Goal: Task Accomplishment & Management: Manage account settings

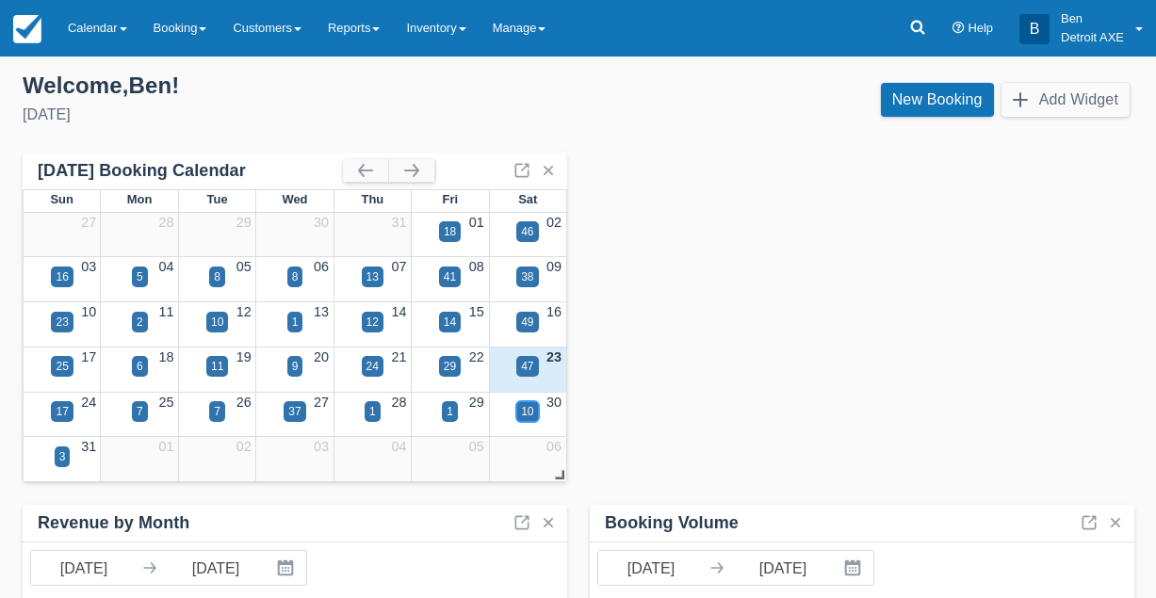
click at [530, 408] on div "10" at bounding box center [527, 411] width 12 height 17
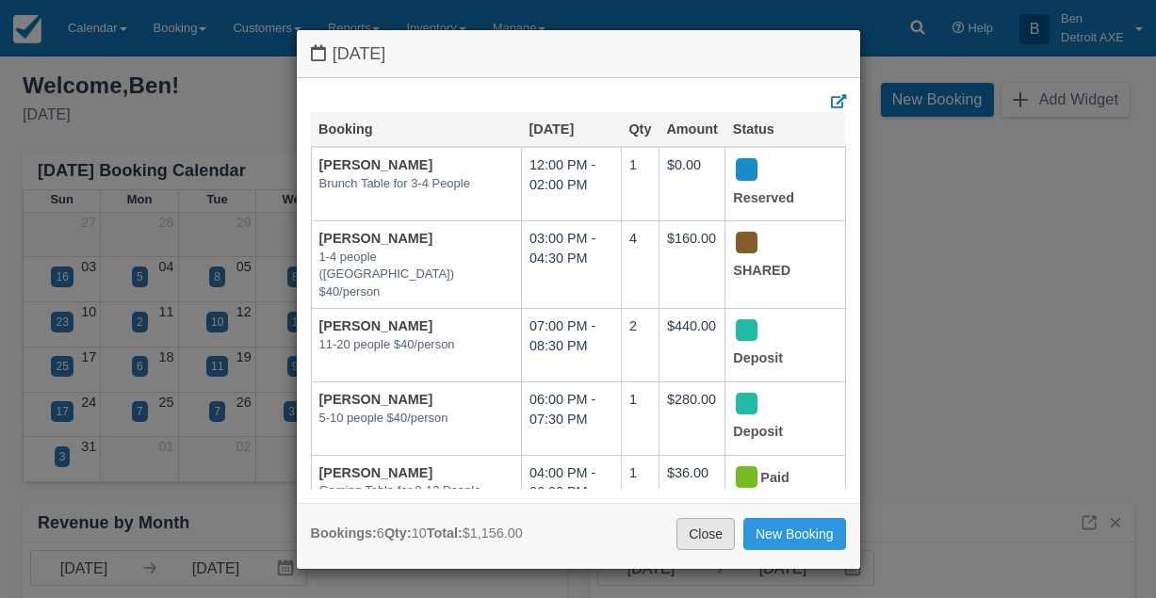
click at [691, 529] on link "Close" at bounding box center [705, 534] width 58 height 32
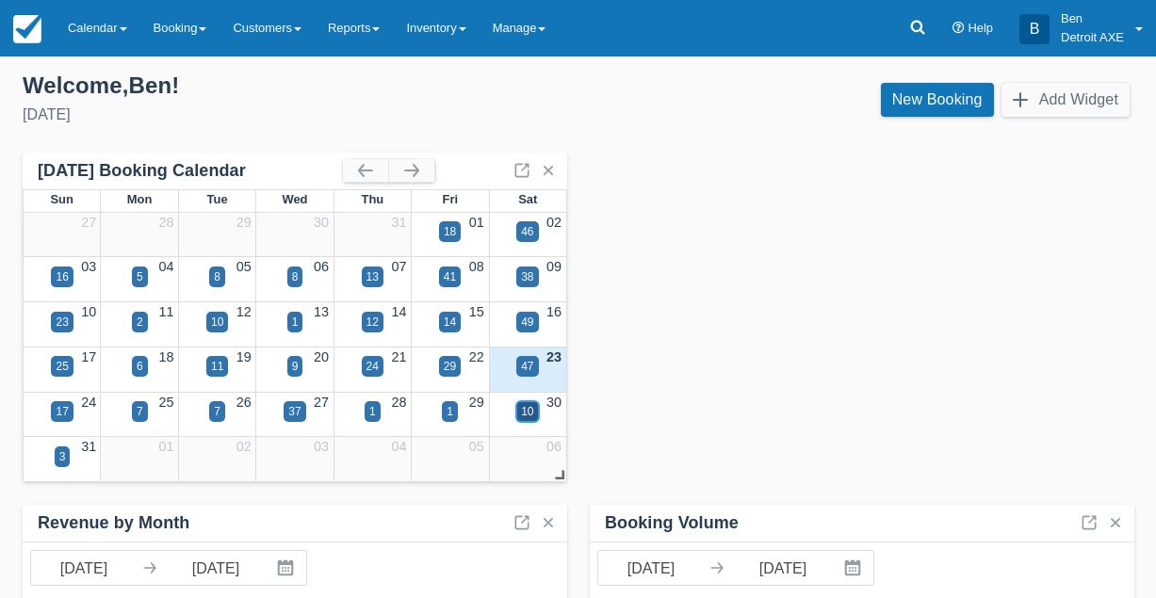
click at [524, 410] on div "10" at bounding box center [527, 411] width 12 height 17
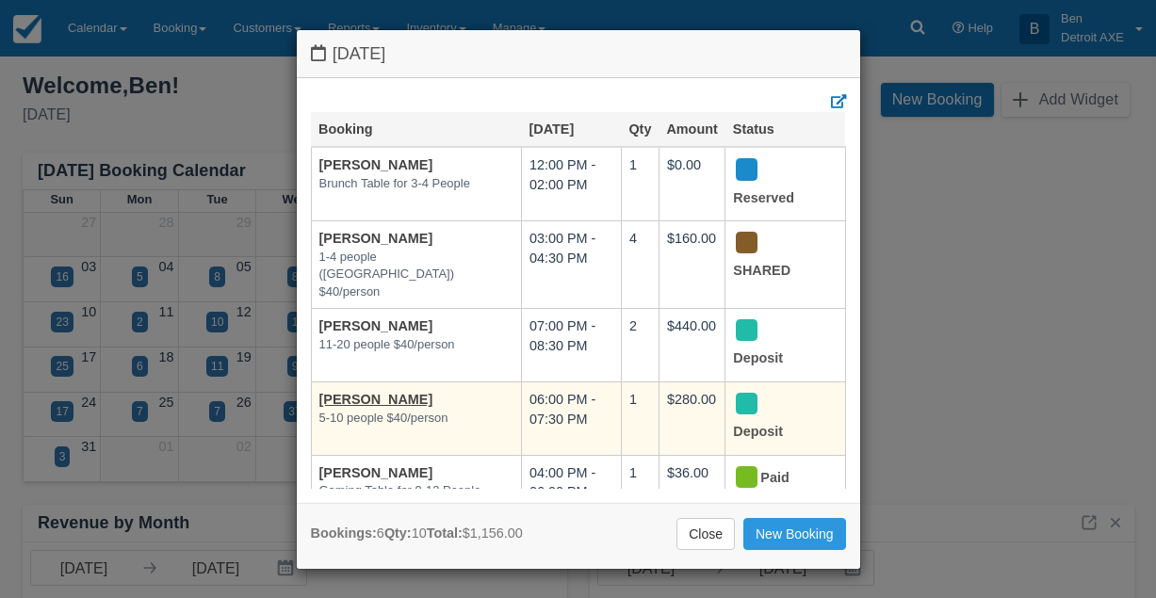
scroll to position [43, 0]
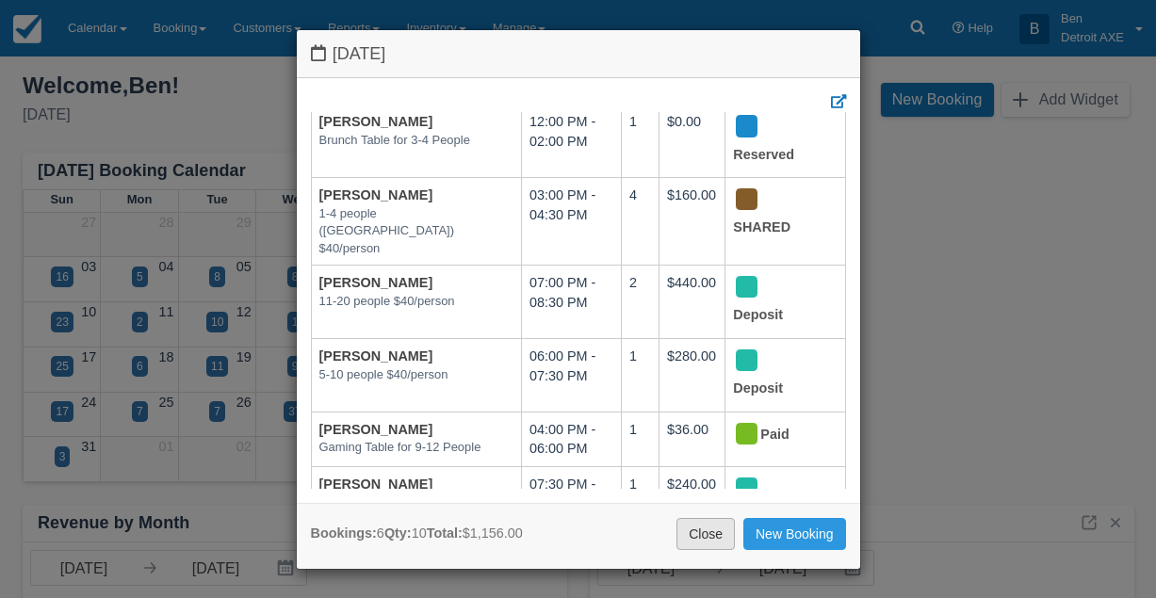
click at [706, 533] on link "Close" at bounding box center [705, 534] width 58 height 32
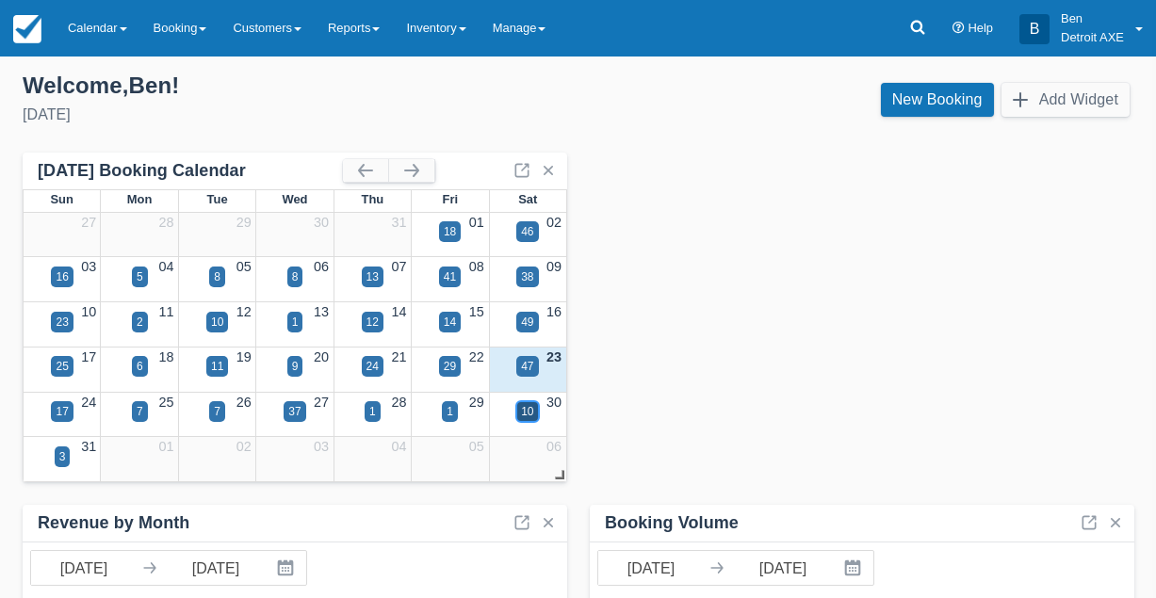
click at [532, 414] on div "10" at bounding box center [527, 411] width 12 height 17
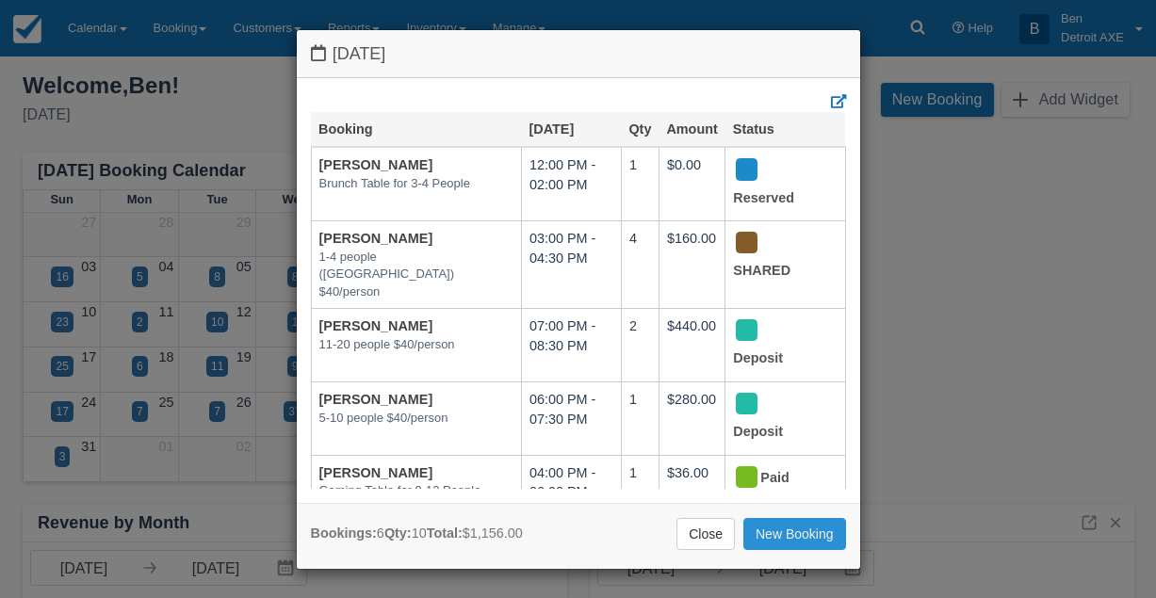
click at [777, 535] on link "New Booking" at bounding box center [794, 534] width 103 height 32
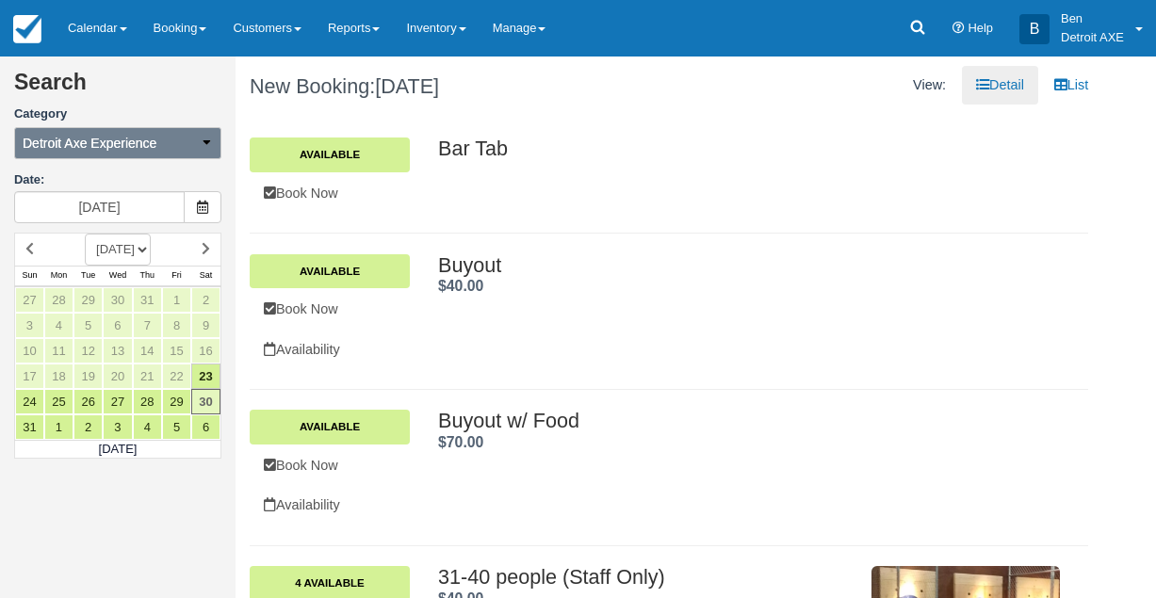
click at [183, 155] on button "Detroit Axe Experience" at bounding box center [117, 143] width 207 height 32
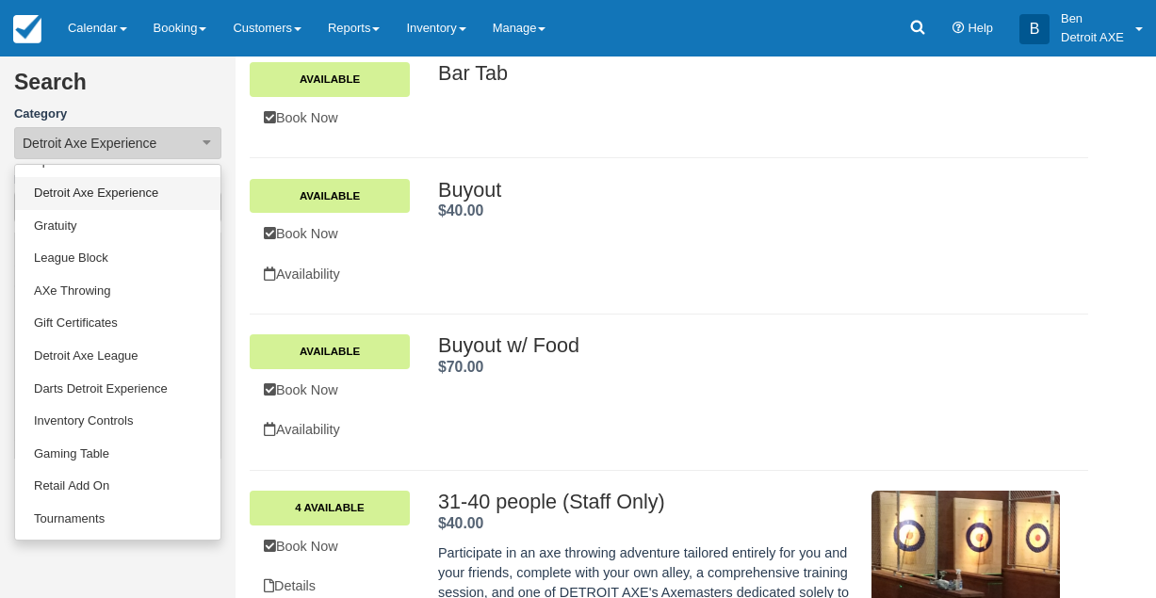
scroll to position [74, 0]
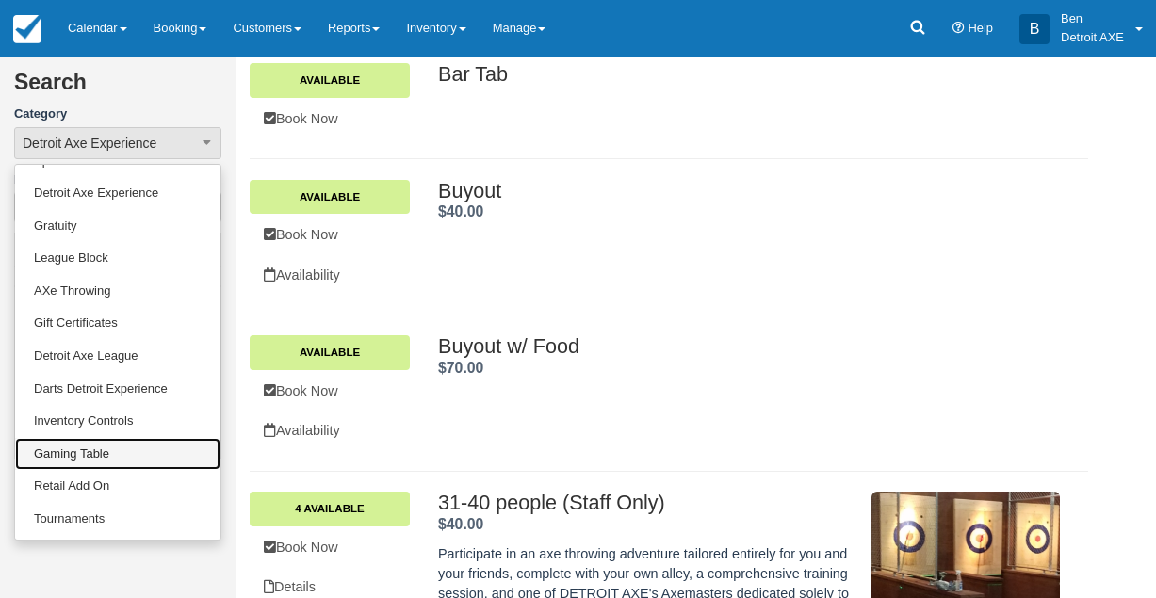
click at [88, 450] on link "Gaming Table" at bounding box center [117, 454] width 205 height 33
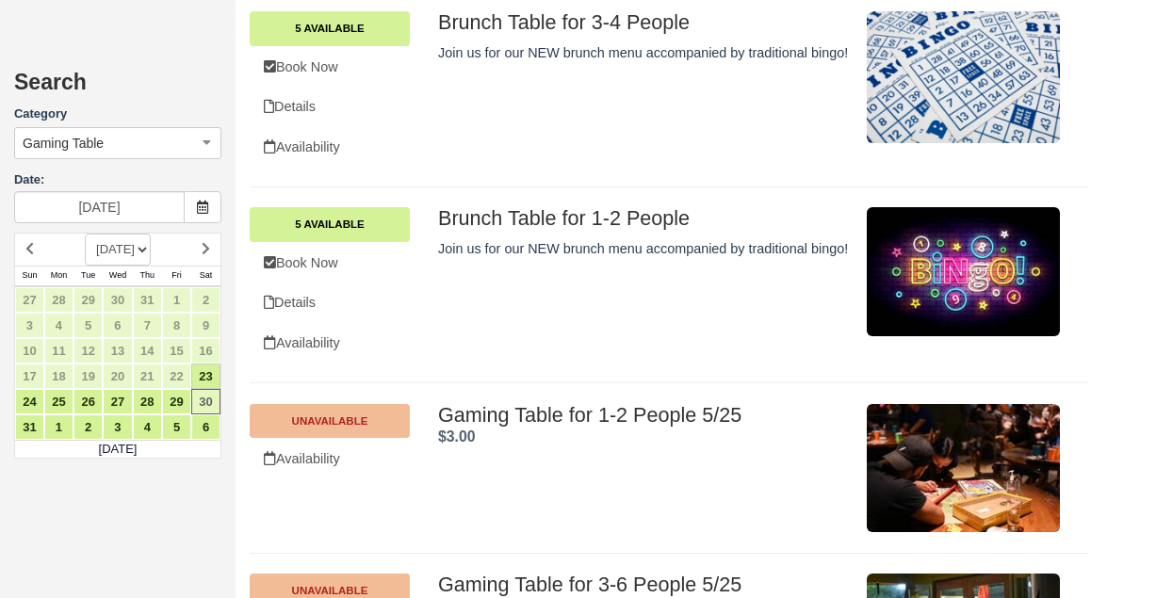
scroll to position [2553, 0]
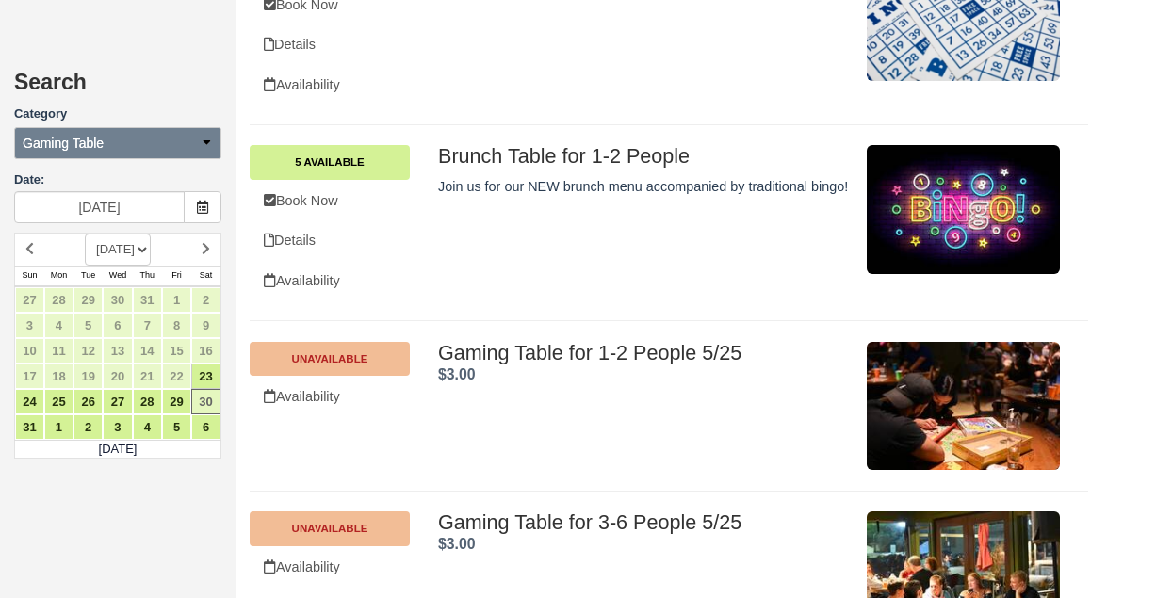
click at [124, 142] on button "Gaming Table" at bounding box center [117, 143] width 207 height 32
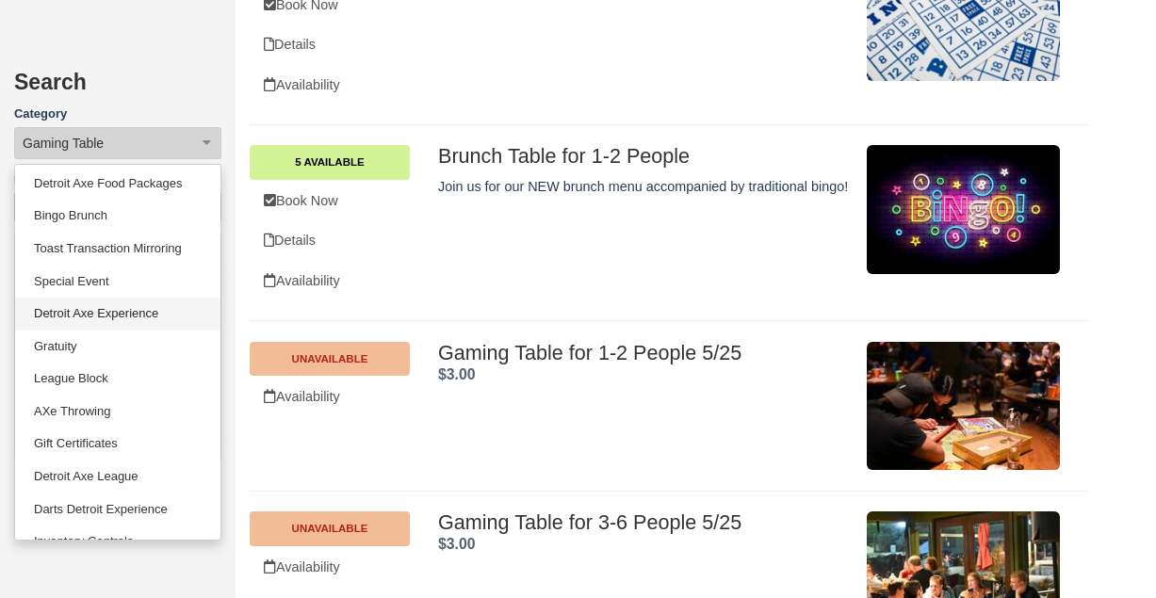
scroll to position [0, 0]
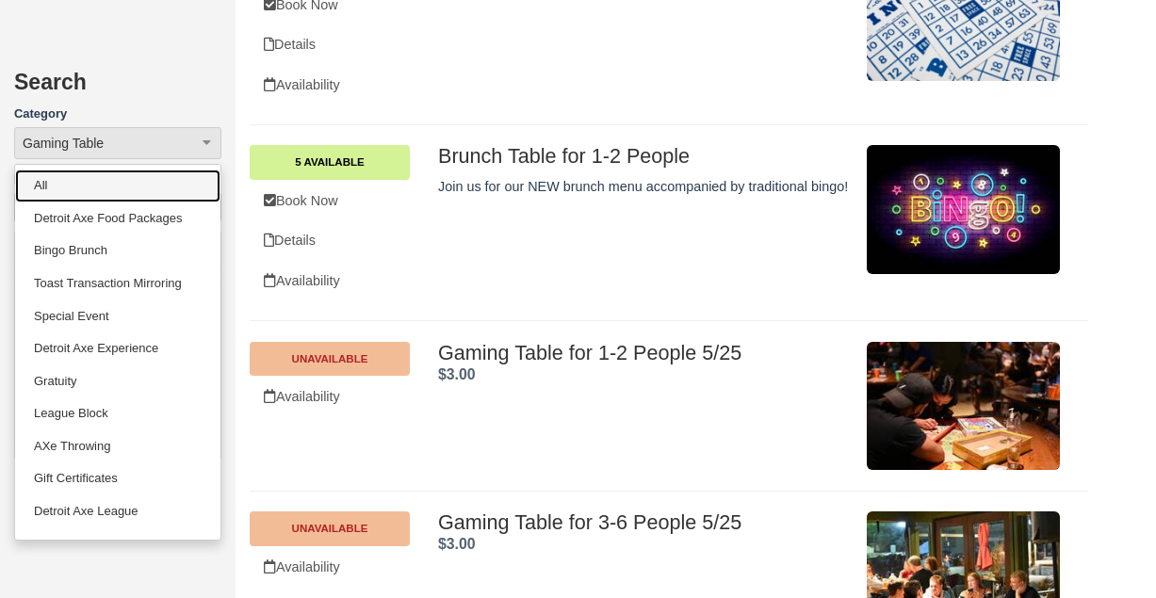
click at [108, 190] on link "All" at bounding box center [117, 186] width 205 height 33
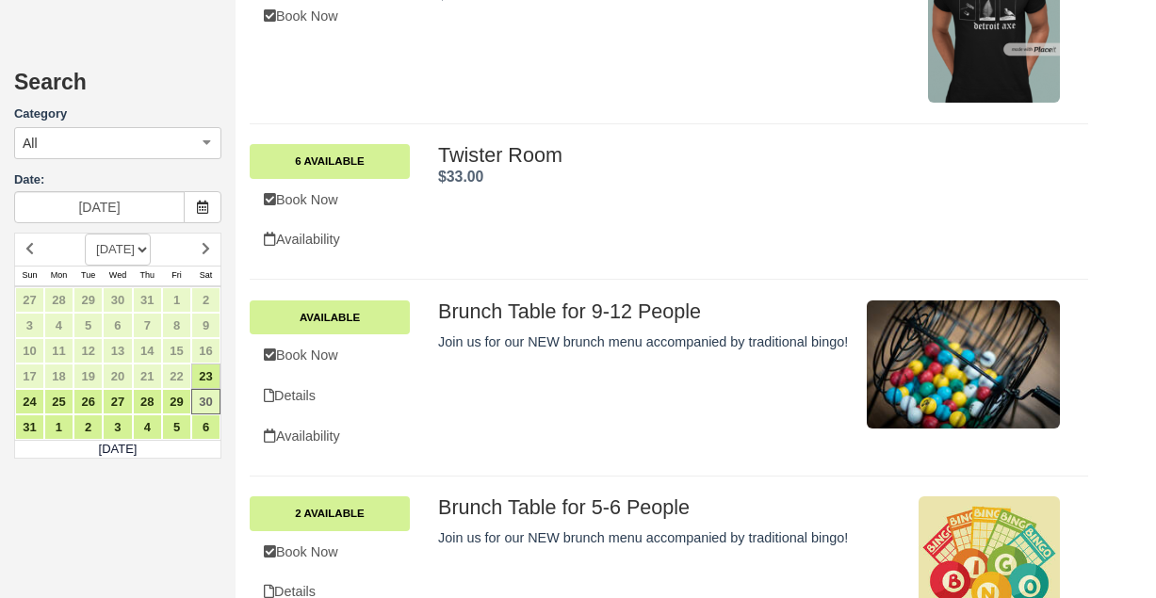
scroll to position [2247, 0]
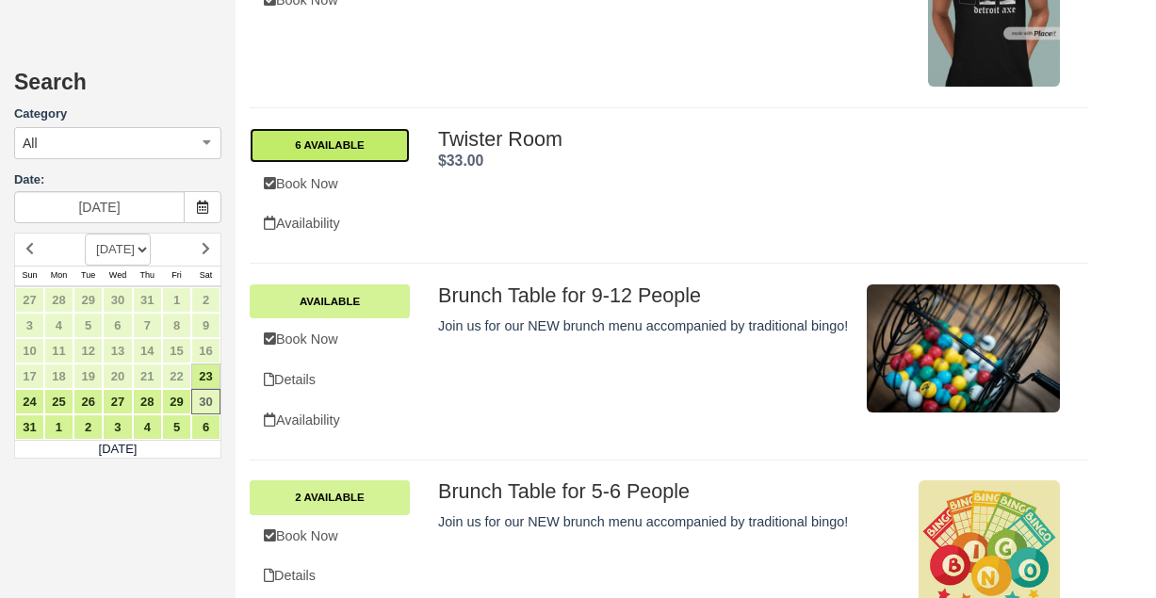
click at [361, 140] on link "6 Available" at bounding box center [330, 145] width 160 height 34
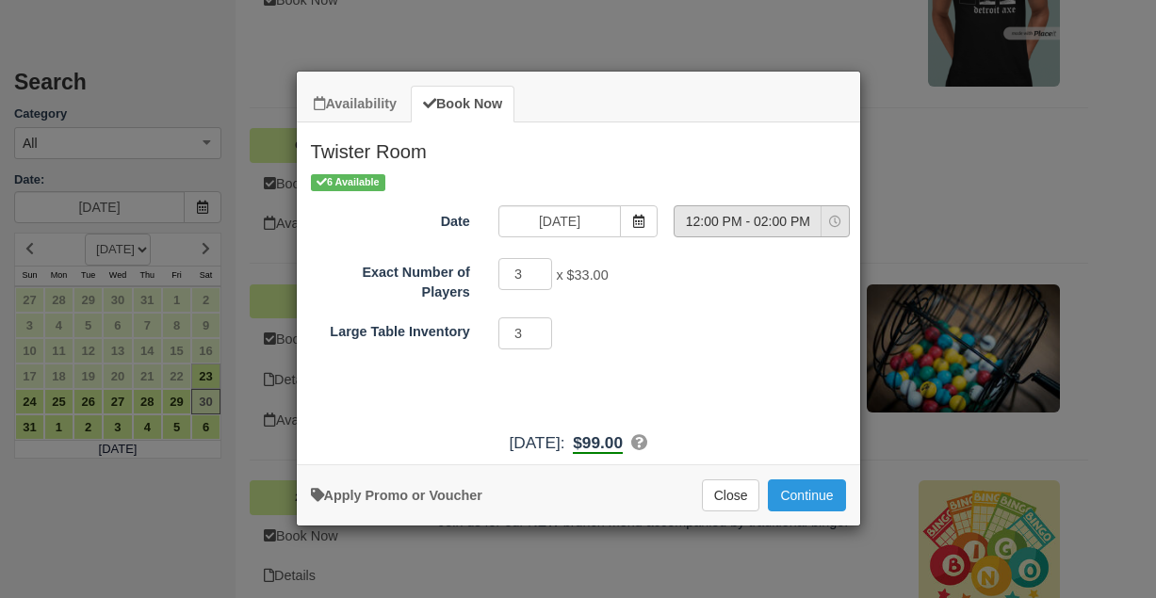
click at [734, 212] on span "12:00 PM - 02:00 PM" at bounding box center [747, 221] width 146 height 19
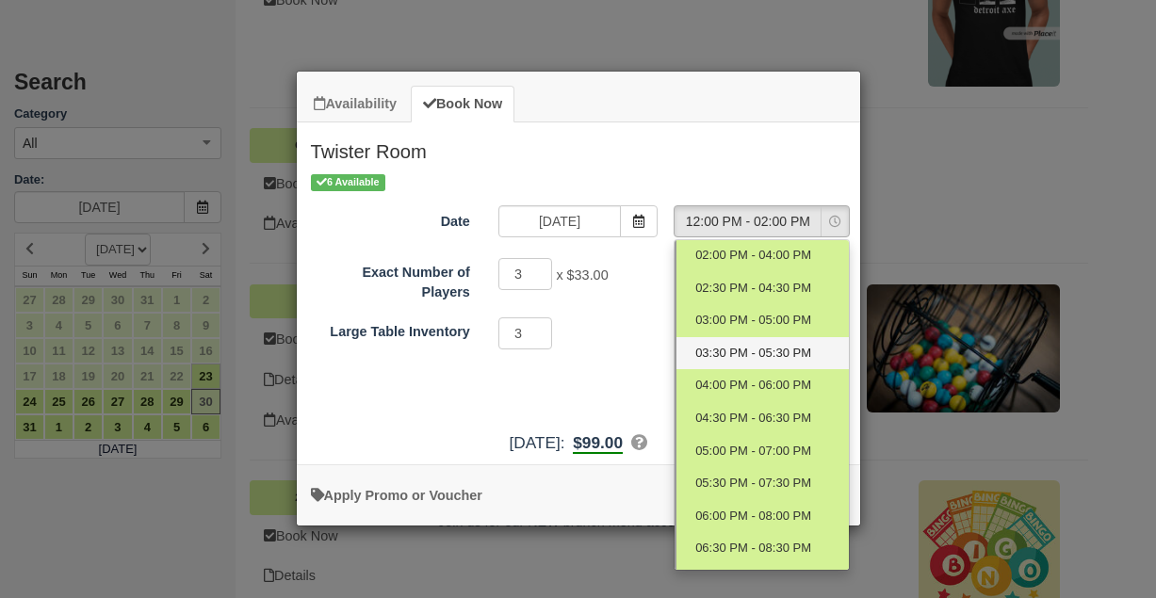
scroll to position [130, 0]
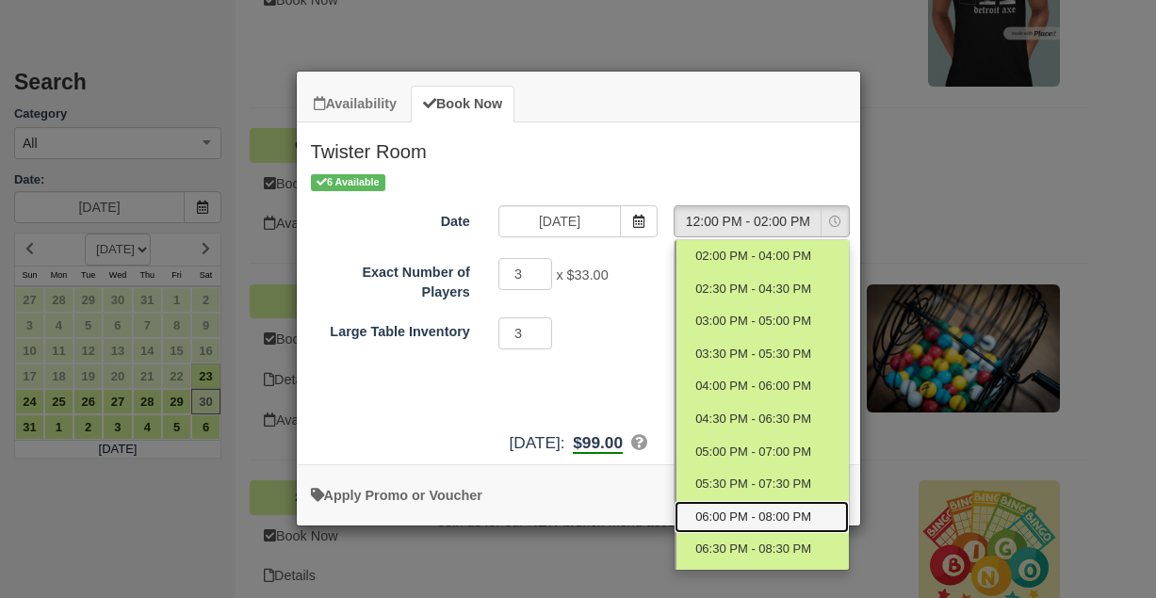
click at [757, 514] on span "06:00 PM - 08:00 PM" at bounding box center [753, 518] width 116 height 18
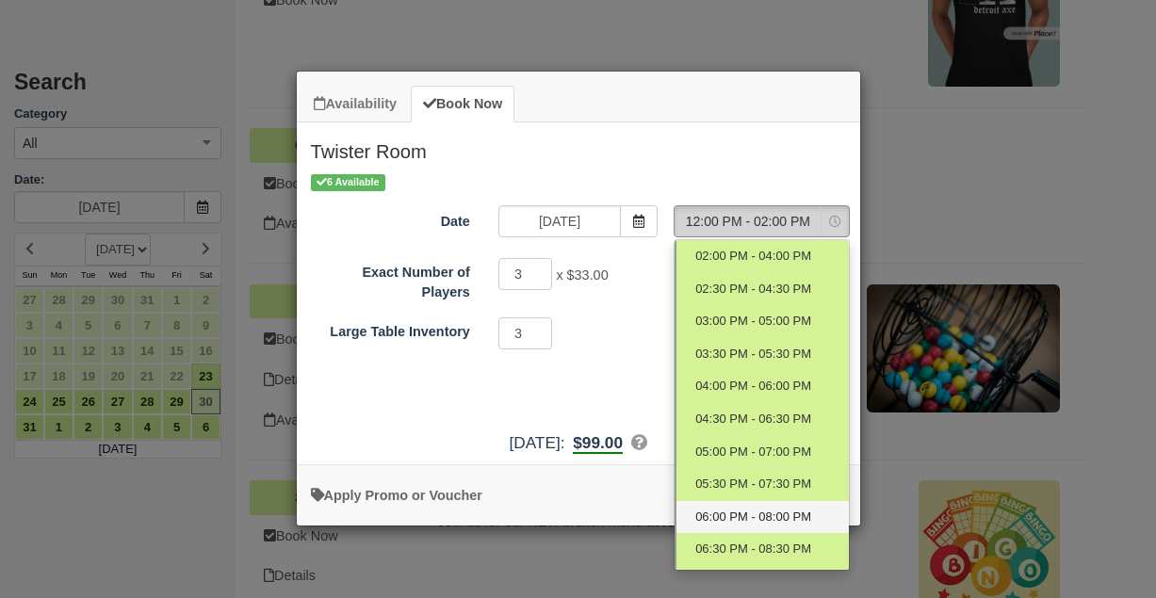
select select "12"
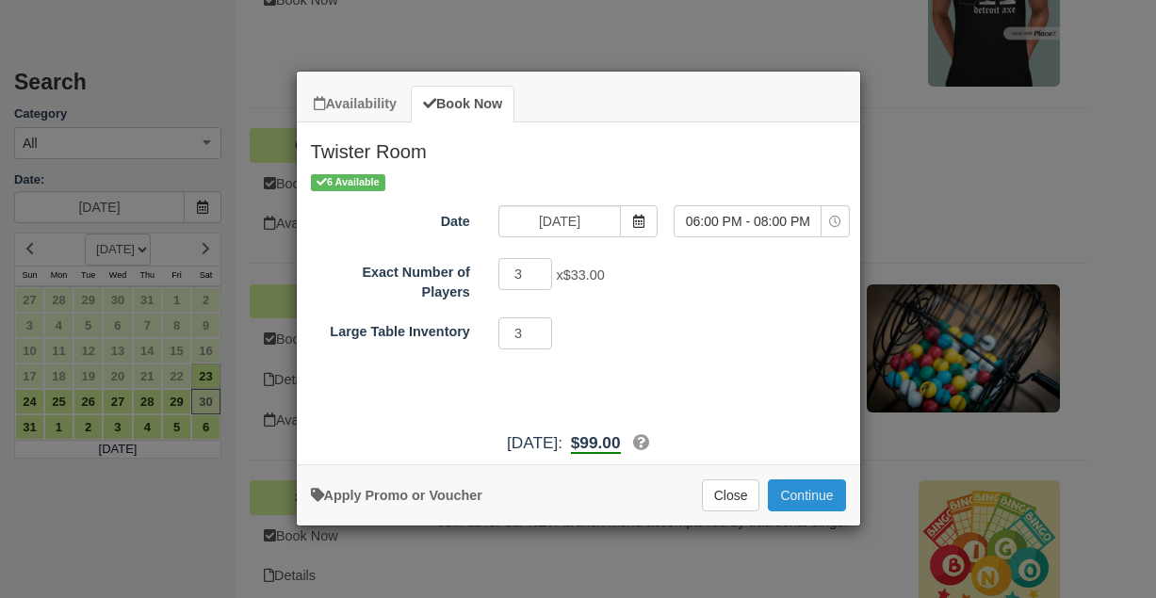
click at [801, 496] on button "Continue" at bounding box center [806, 495] width 77 height 32
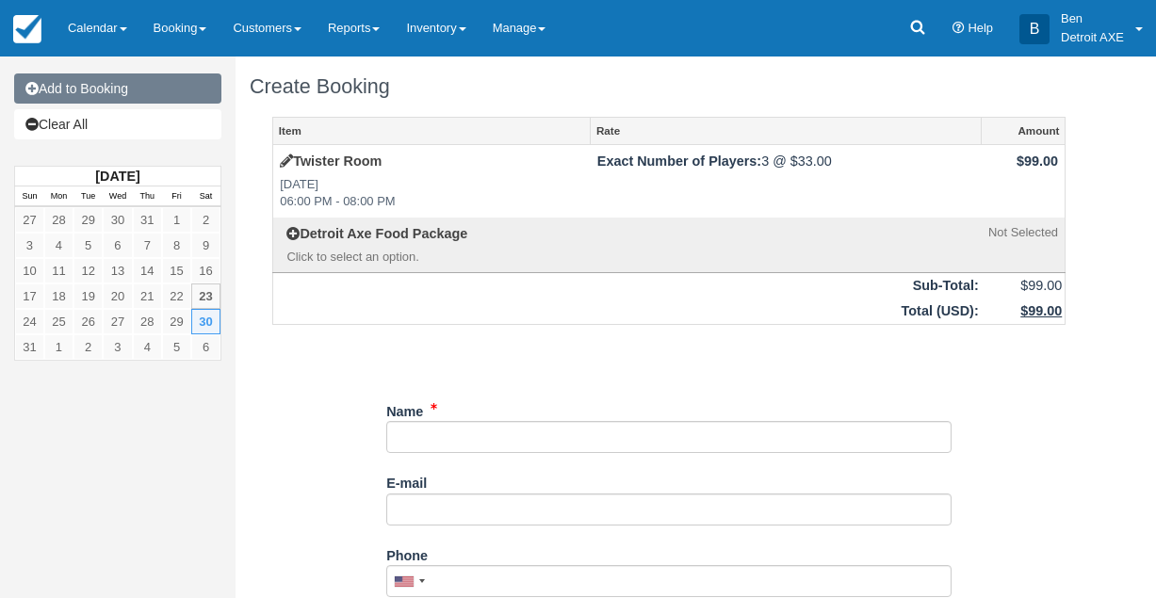
click at [144, 92] on link "Add to Booking" at bounding box center [117, 88] width 207 height 30
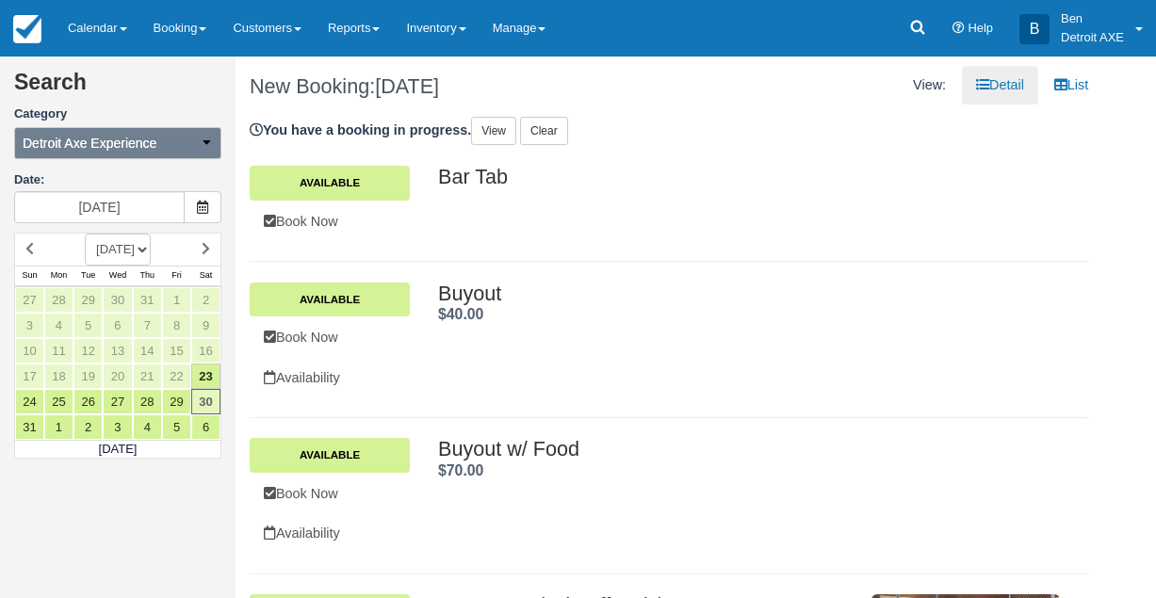
click at [200, 143] on icon "button" at bounding box center [206, 142] width 13 height 13
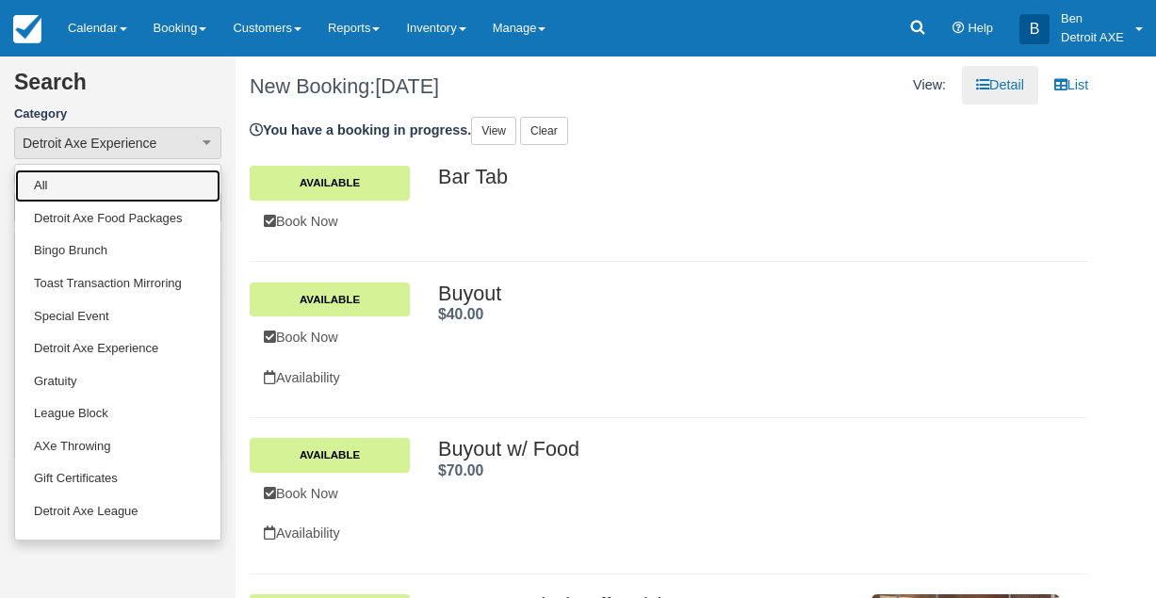
click at [153, 187] on link "All" at bounding box center [117, 186] width 205 height 33
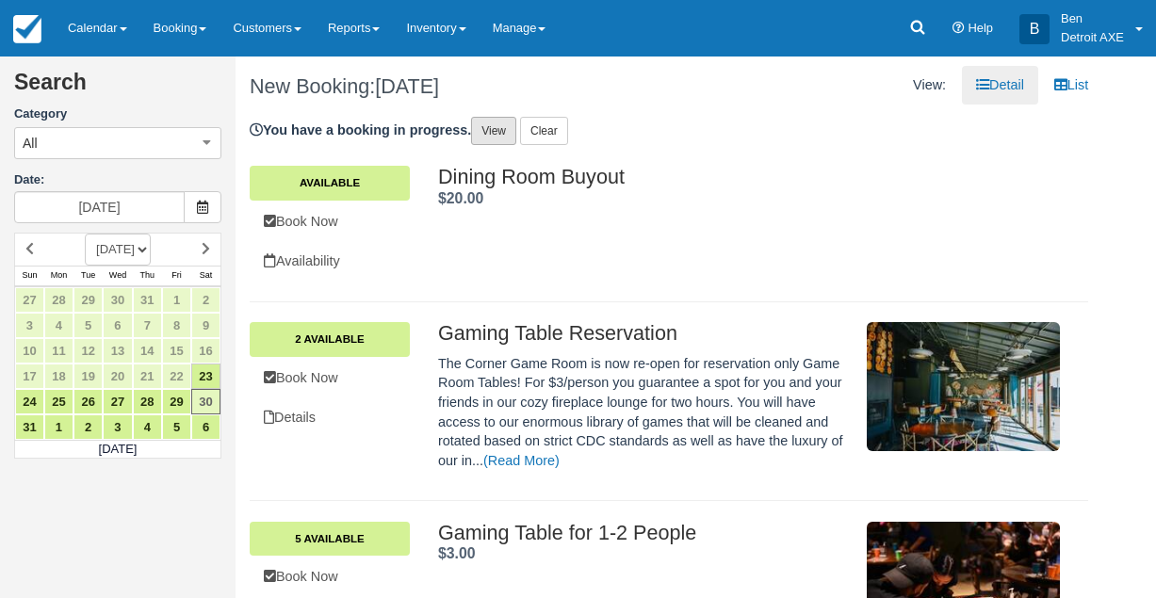
click at [497, 141] on link "View" at bounding box center [493, 131] width 45 height 28
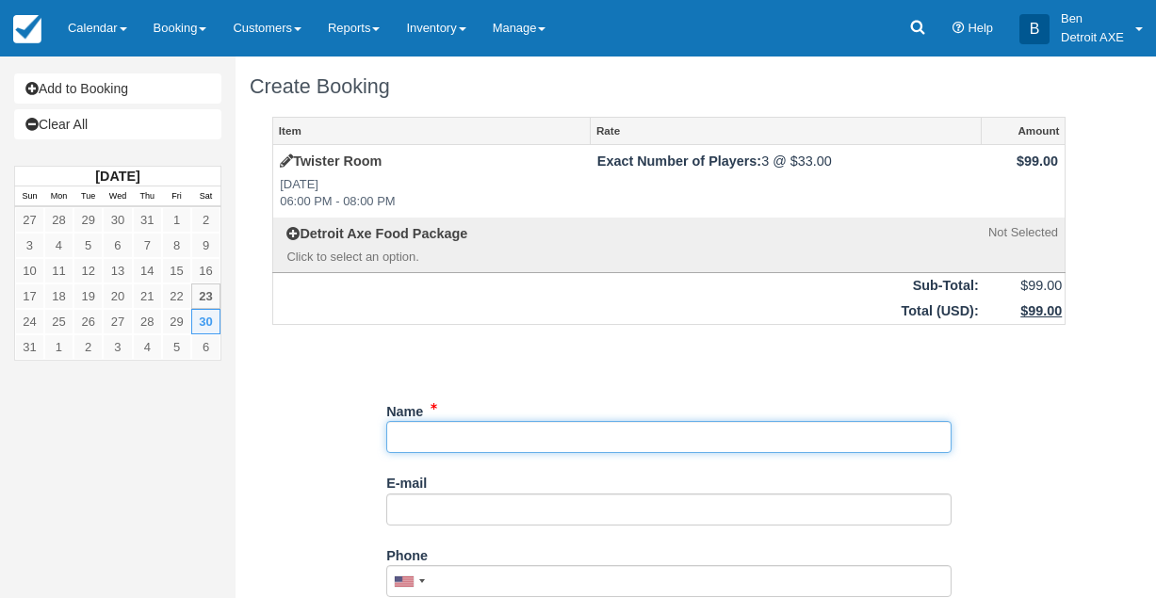
click at [609, 438] on input "Name" at bounding box center [668, 437] width 565 height 32
type input "[PERSON_NAME]"
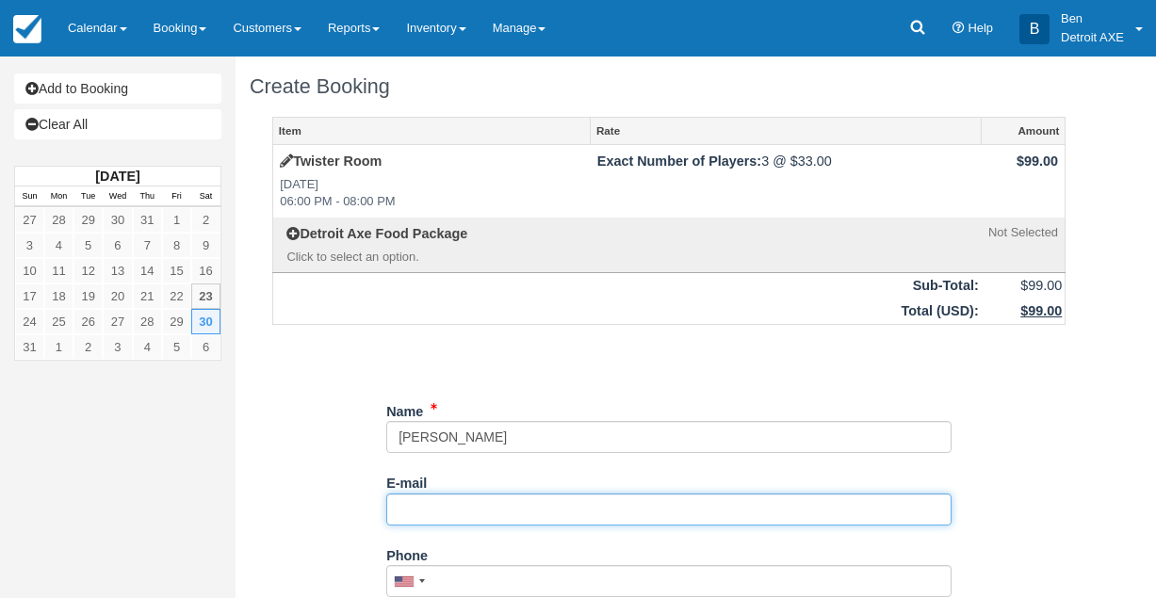
click at [470, 509] on input "E-mail" at bounding box center [668, 510] width 565 height 32
paste input "[EMAIL_ADDRESS][DOMAIN_NAME]"
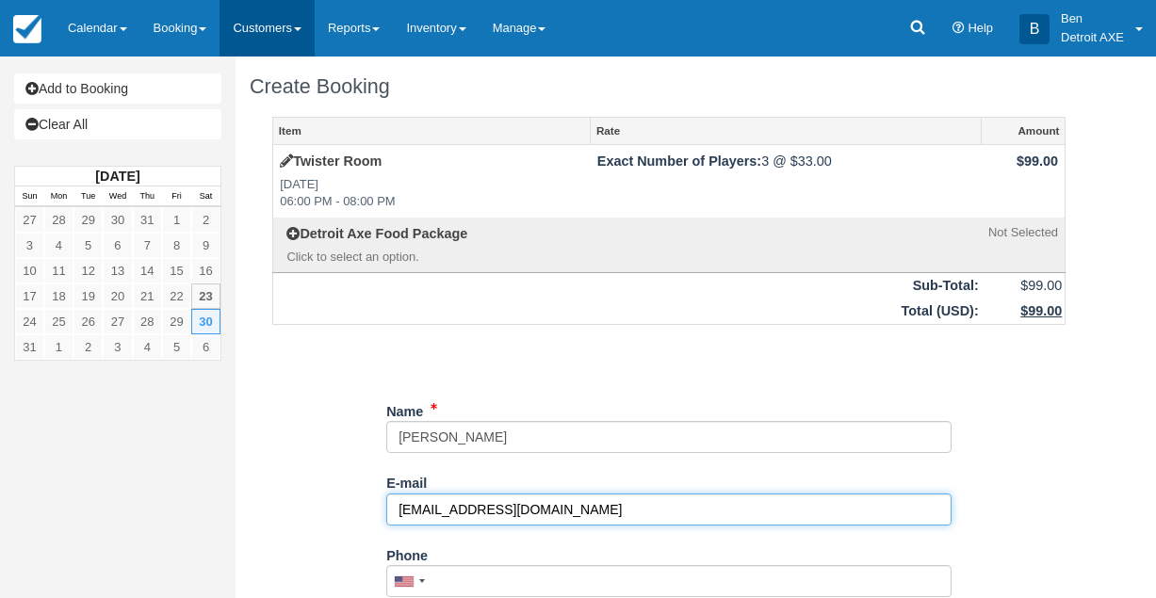
type input "[EMAIL_ADDRESS][DOMAIN_NAME]"
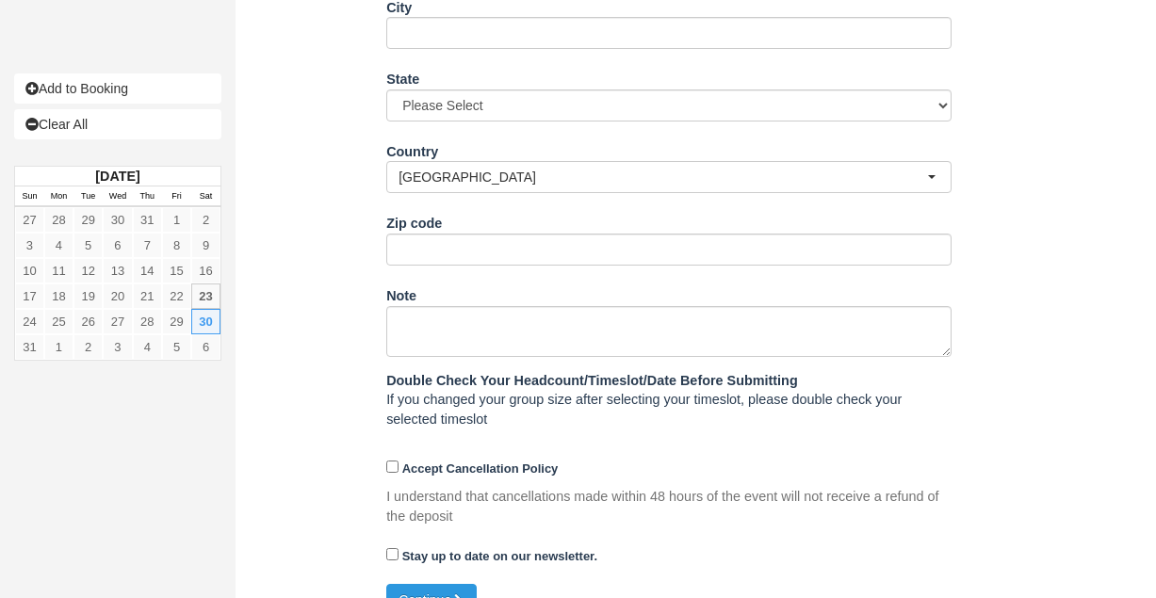
scroll to position [845, 0]
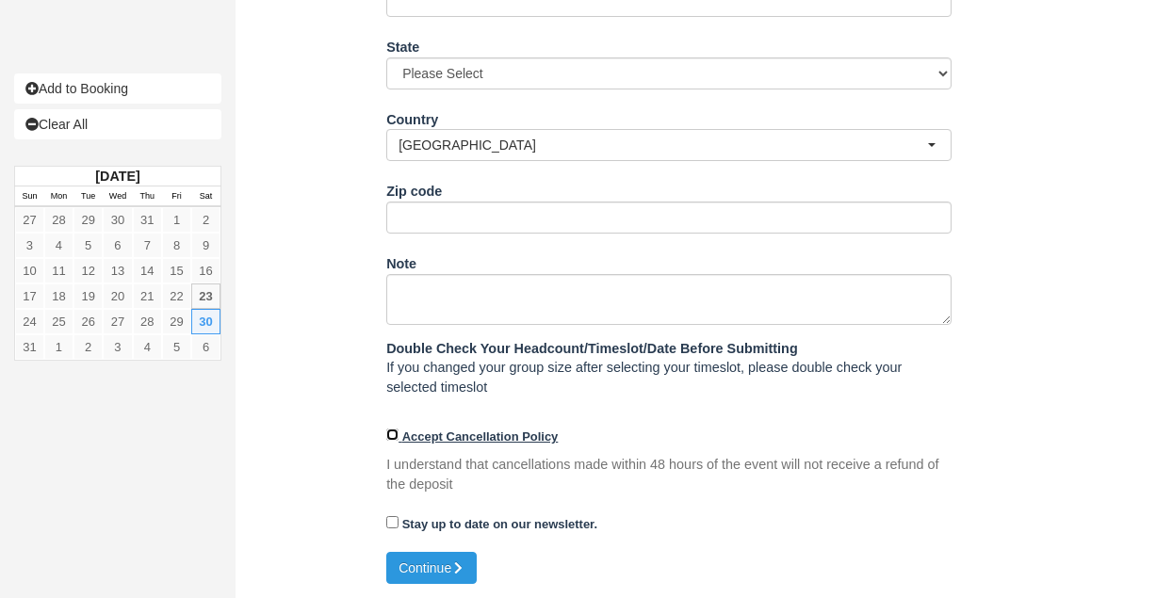
click at [393, 434] on input "Accept Cancellation Policy" at bounding box center [392, 435] width 12 height 12
checkbox input "true"
click at [432, 562] on button "Continue" at bounding box center [431, 568] width 90 height 32
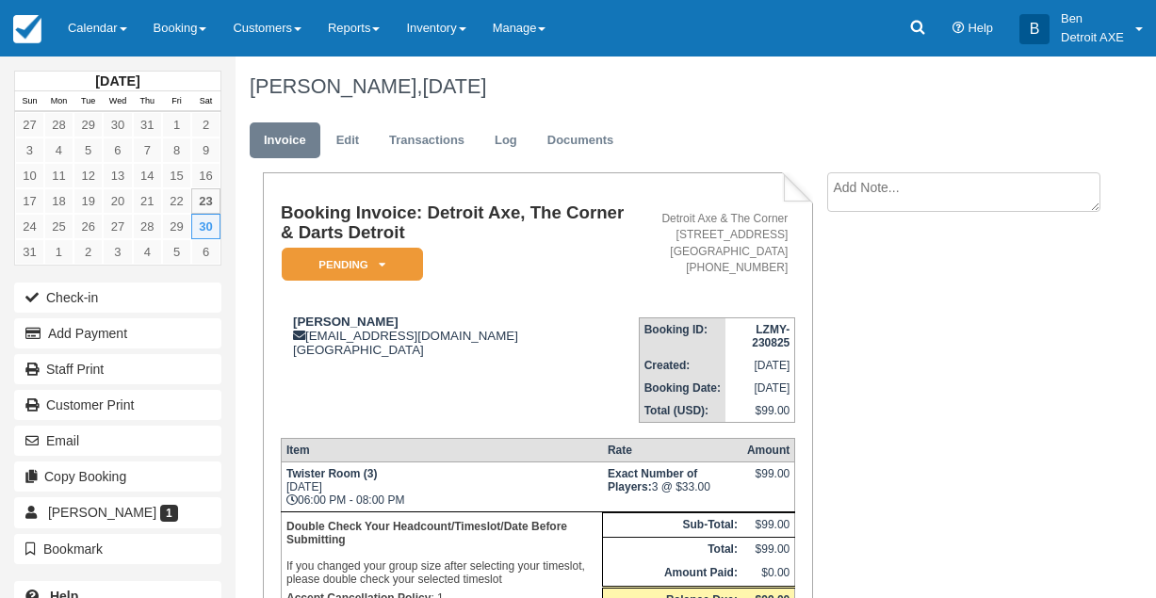
click at [854, 197] on textarea at bounding box center [963, 192] width 273 height 40
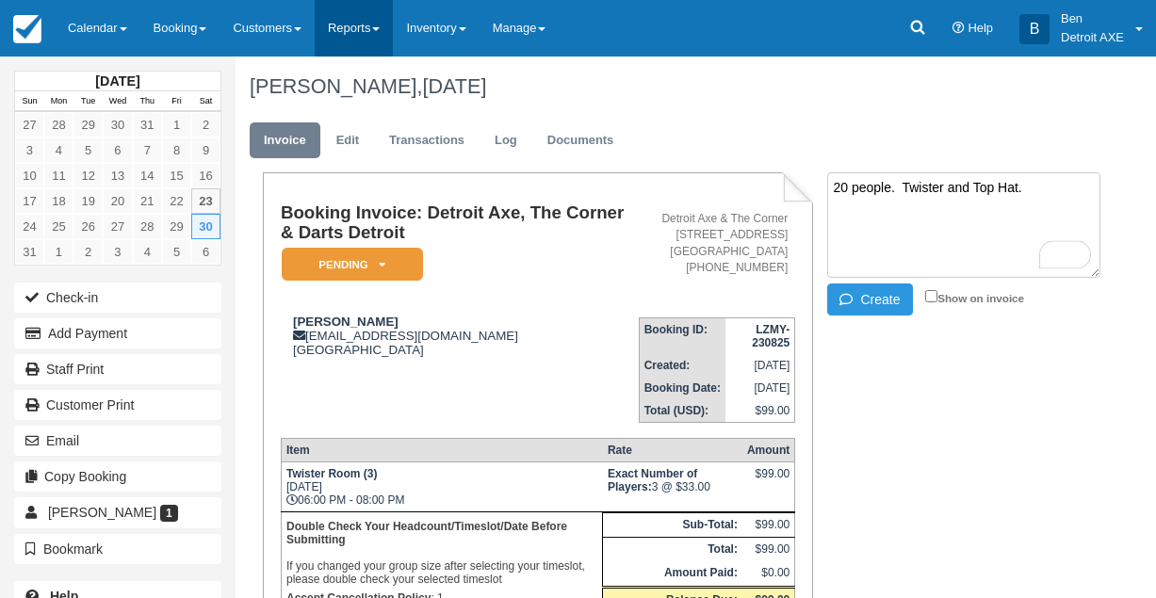
type textarea "20 people. Twister and Top Hat."
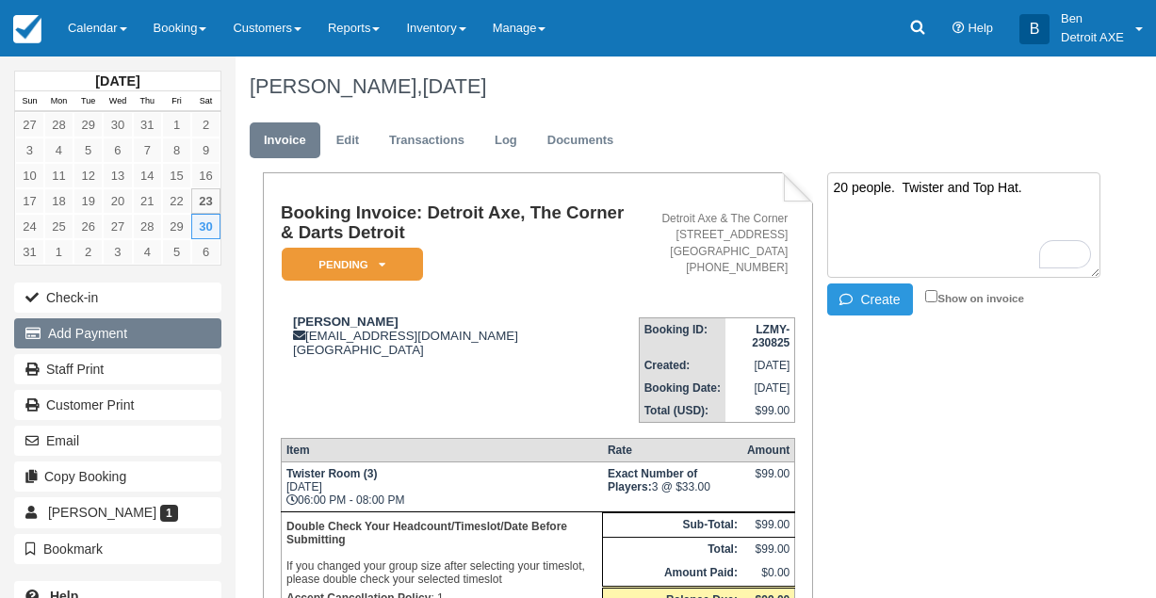
click at [114, 331] on button "Add Payment" at bounding box center [117, 333] width 207 height 30
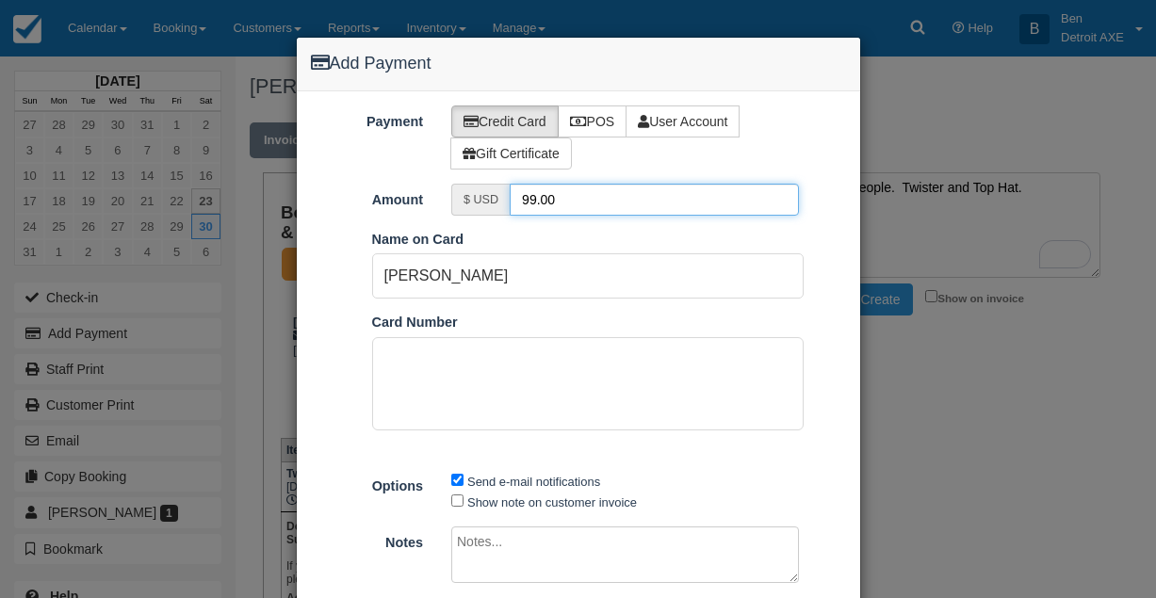
drag, startPoint x: 555, startPoint y: 201, endPoint x: 495, endPoint y: 199, distance: 59.4
click at [499, 200] on div "$ USD 99.00" at bounding box center [625, 200] width 348 height 32
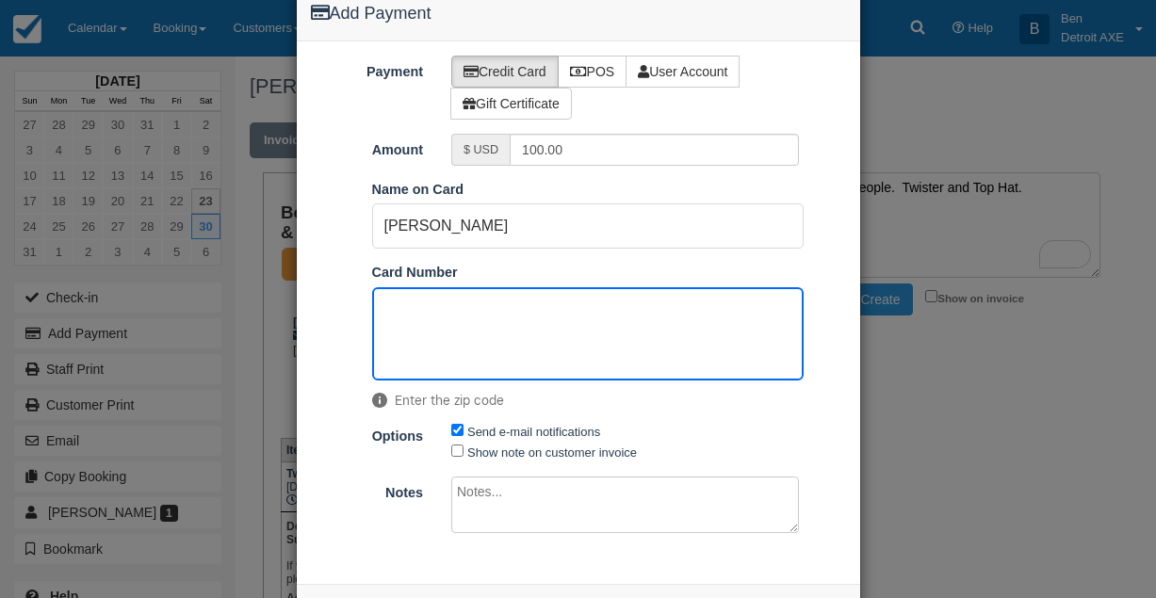
scroll to position [124, 0]
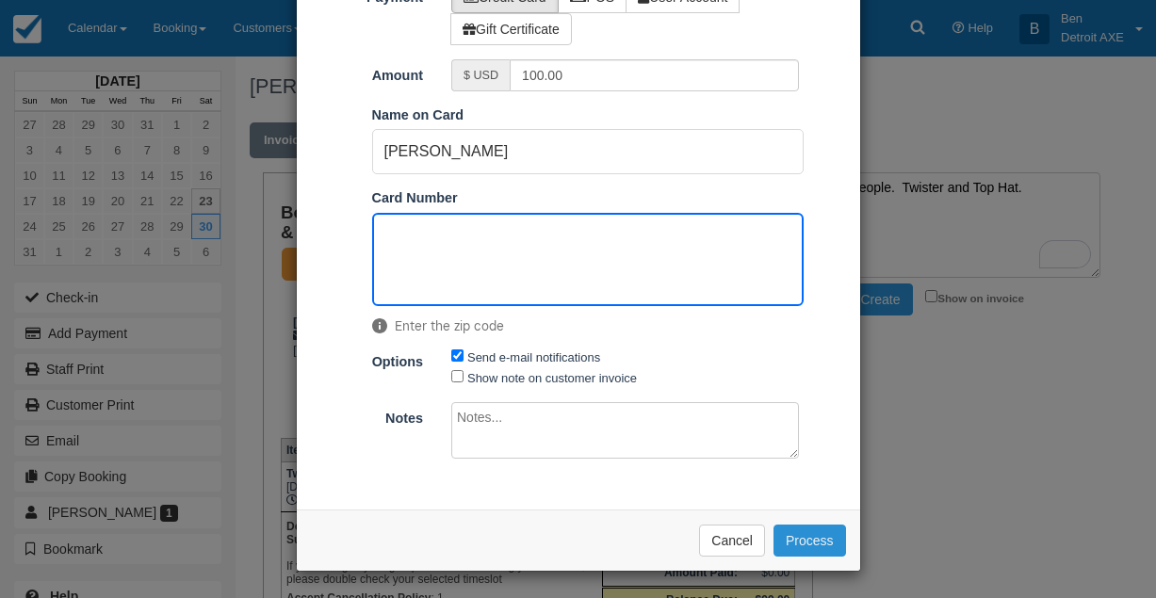
click at [788, 539] on button "Process" at bounding box center [809, 541] width 73 height 32
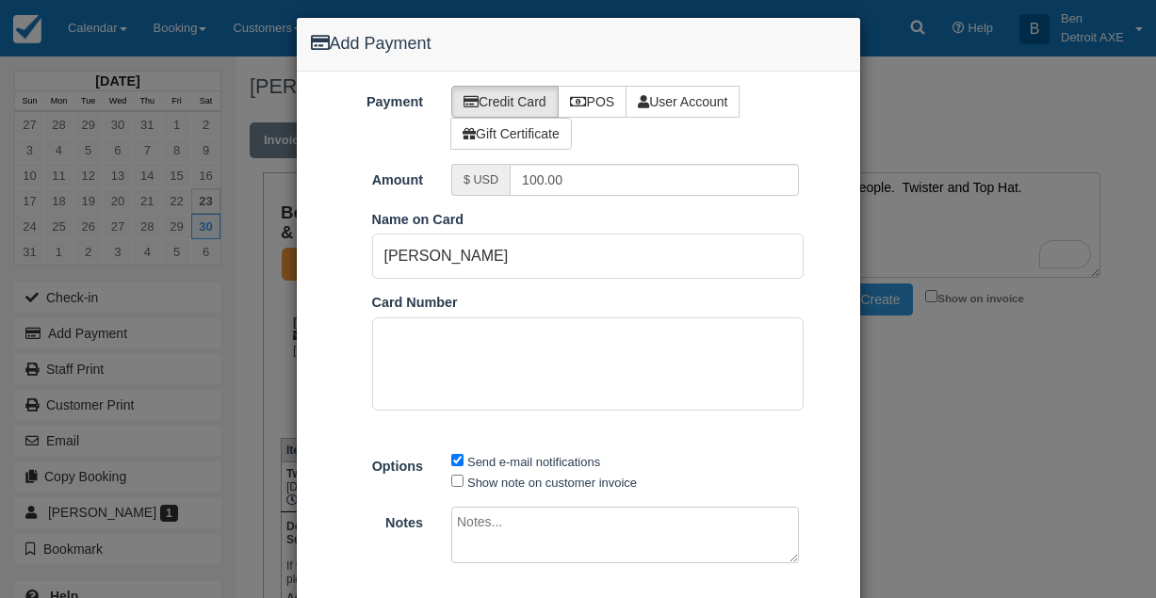
scroll to position [0, 0]
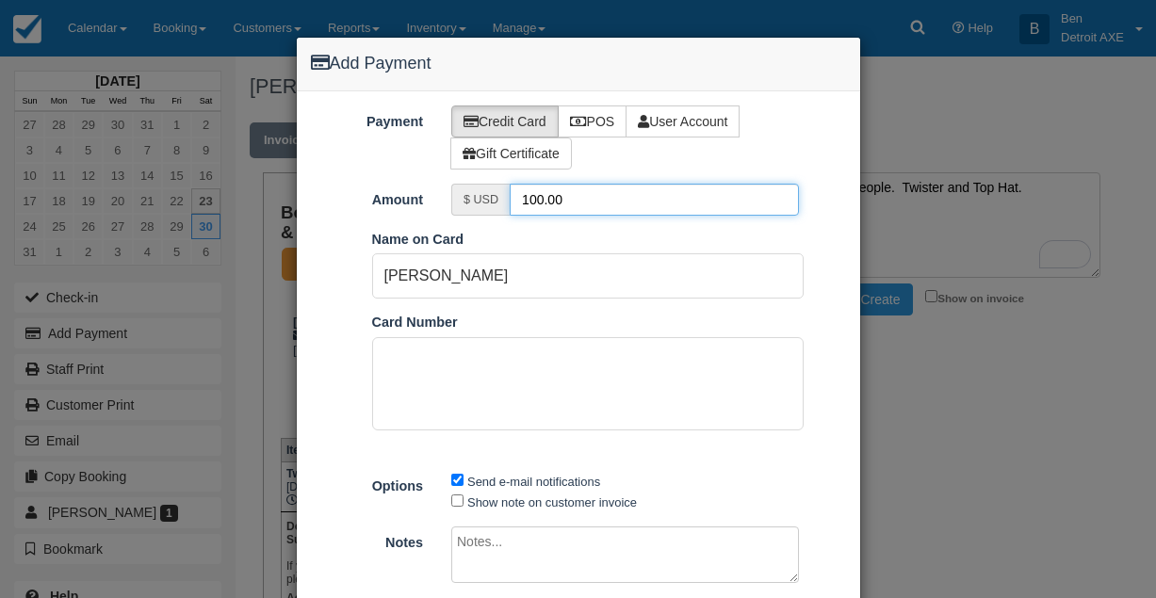
drag, startPoint x: 594, startPoint y: 188, endPoint x: 462, endPoint y: 187, distance: 132.8
click at [462, 187] on div "$ USD 100.00" at bounding box center [625, 200] width 348 height 32
click at [552, 190] on input "100.00" at bounding box center [654, 200] width 289 height 32
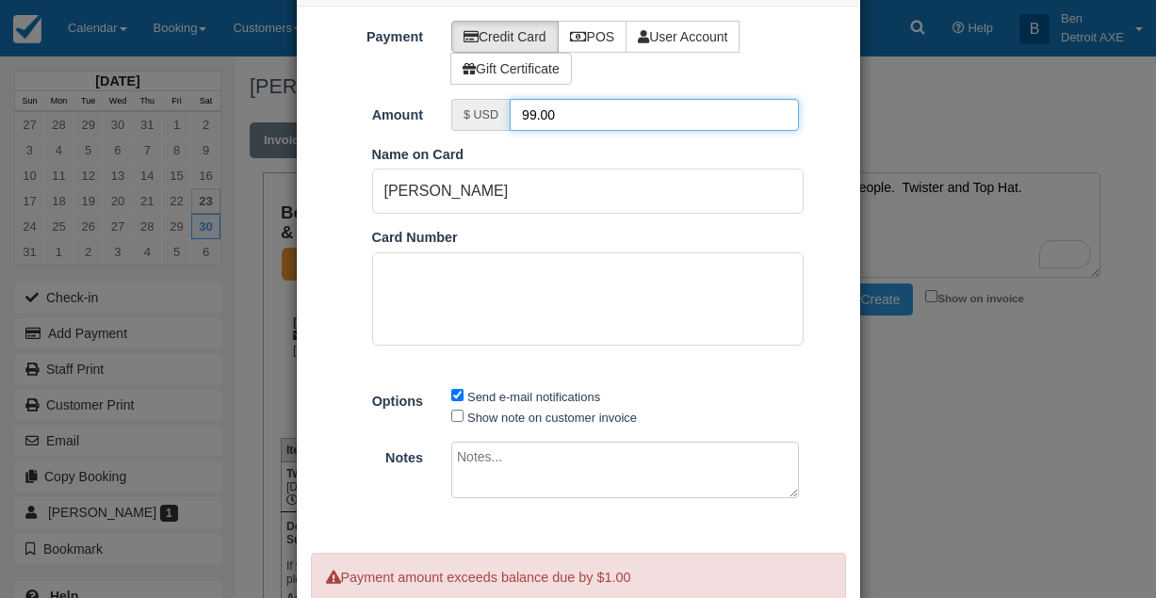
scroll to position [191, 0]
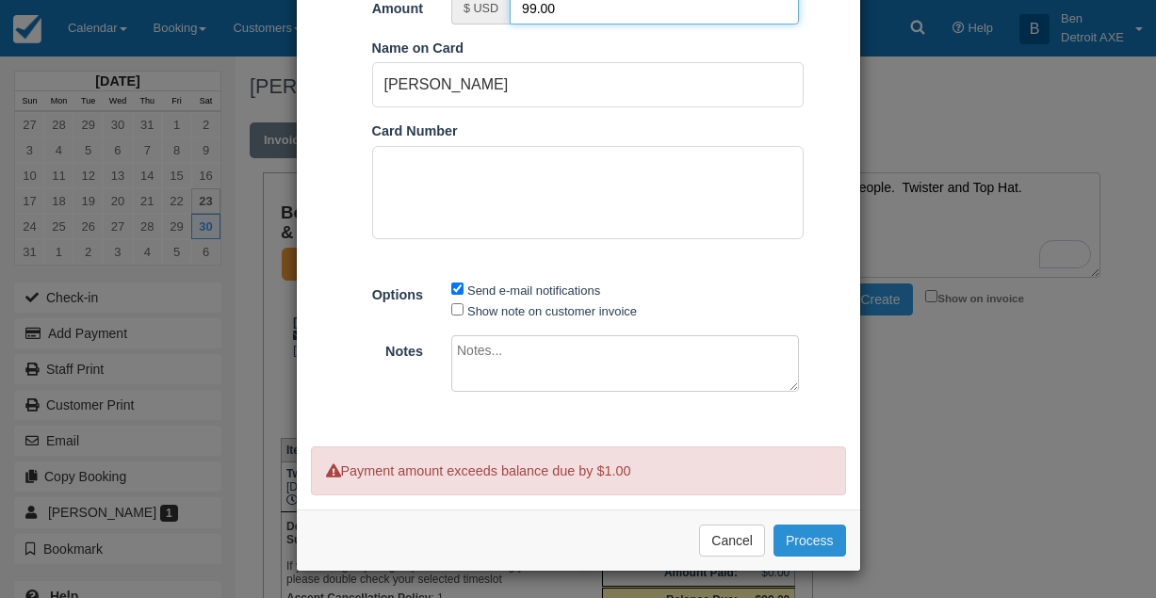
type input "99.00"
click at [819, 545] on button "Process" at bounding box center [809, 541] width 73 height 32
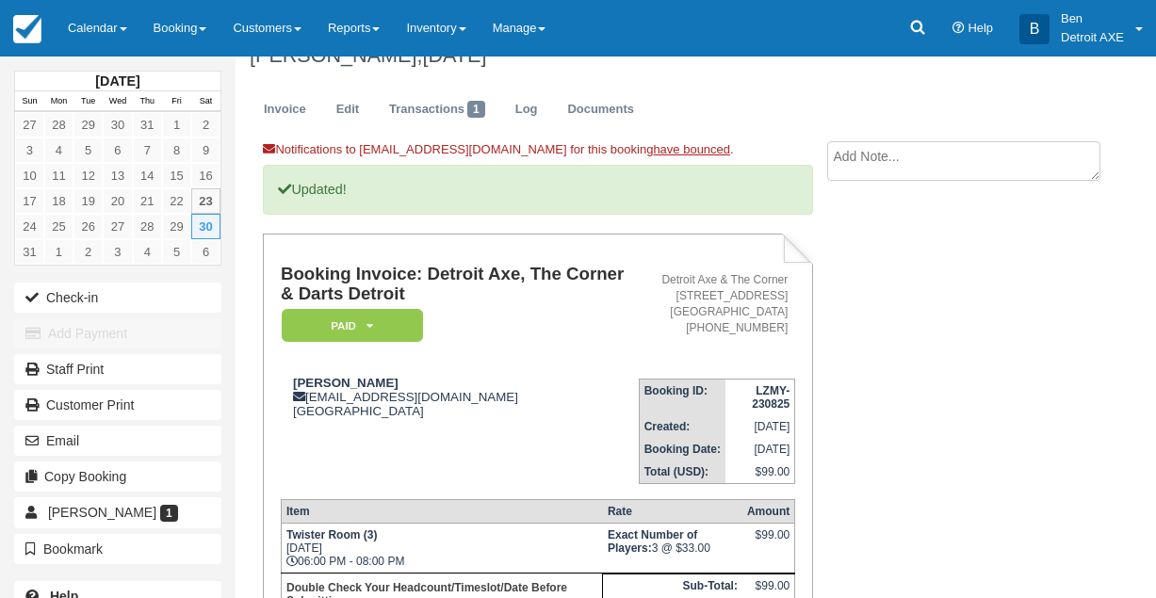
scroll to position [33, 0]
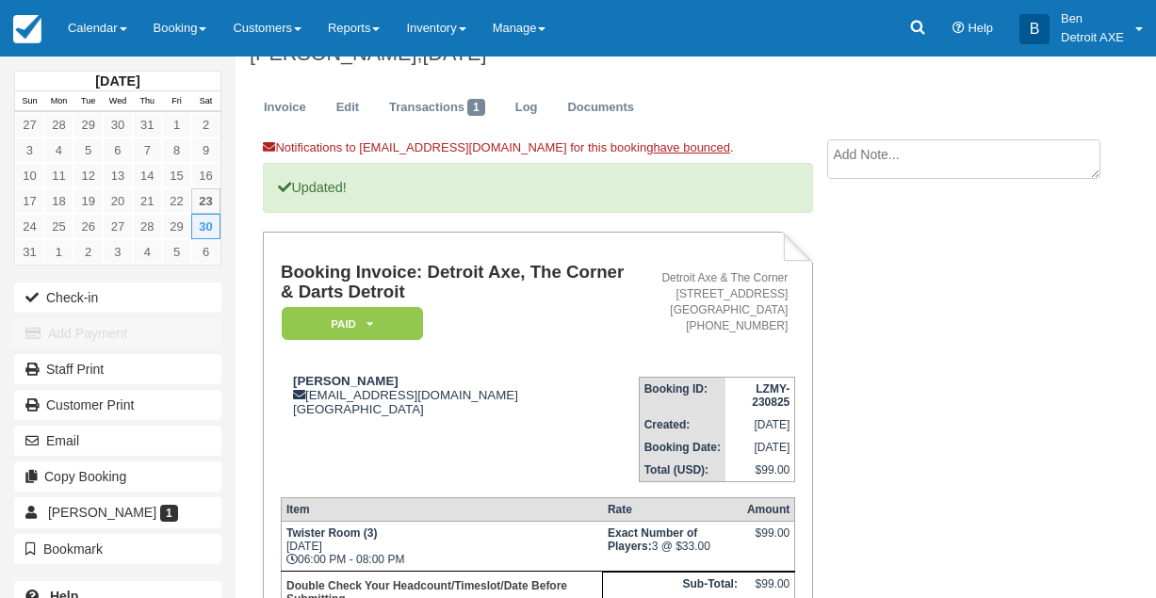
click at [933, 174] on textarea at bounding box center [963, 159] width 273 height 40
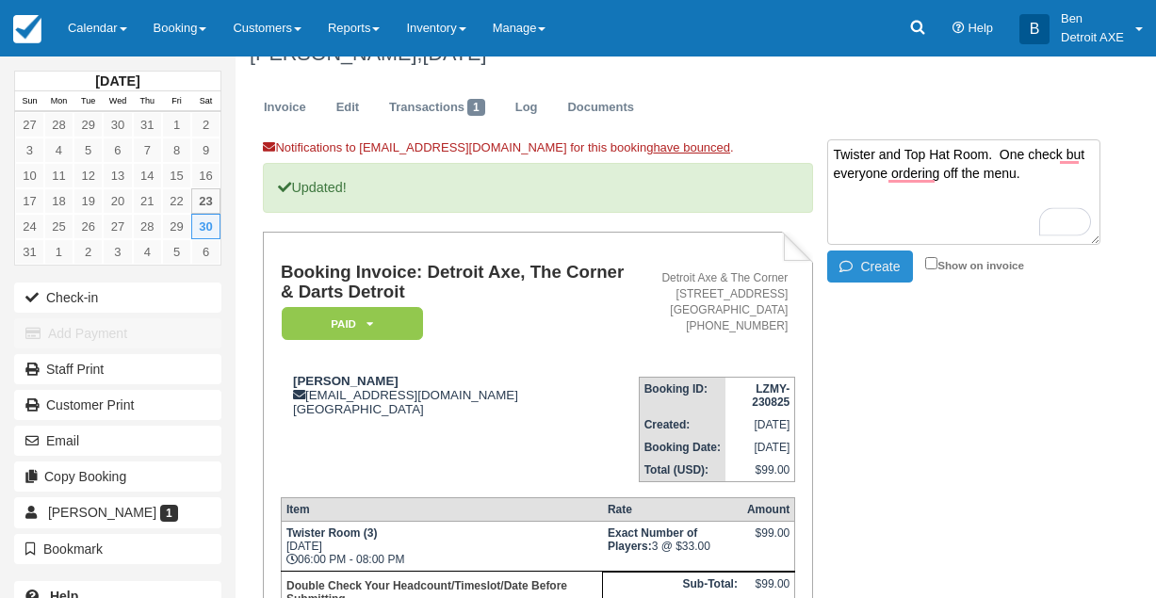
type textarea "Twister and Top Hat Room. One check but everyone ordering off the menu."
click at [893, 260] on button "Create" at bounding box center [869, 267] width 85 height 32
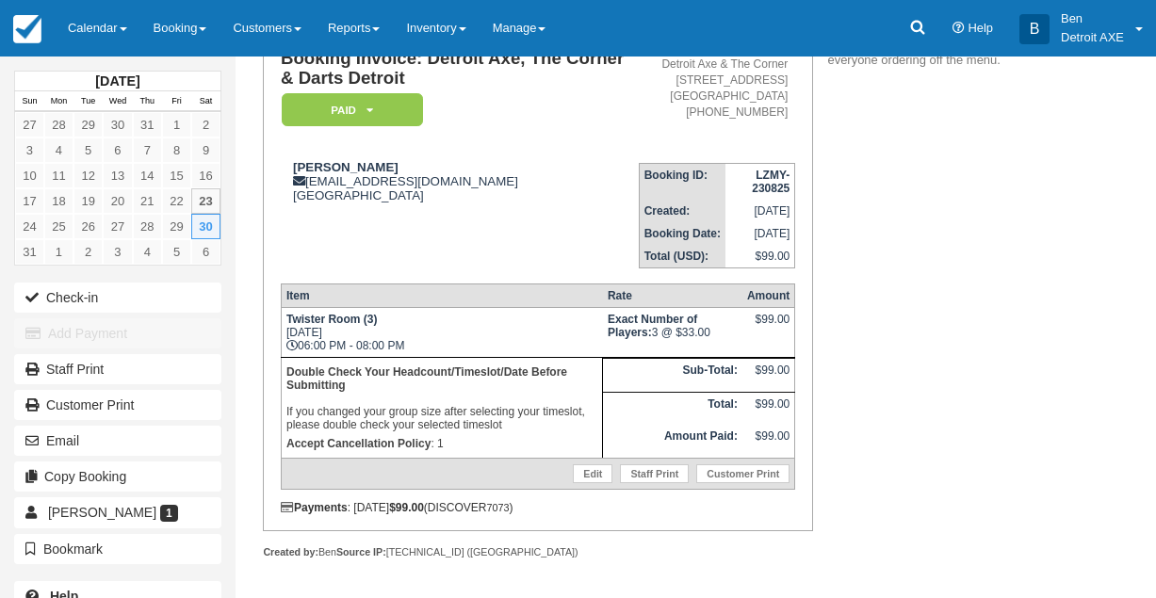
scroll to position [0, 0]
